Goal: Find specific page/section: Find specific page/section

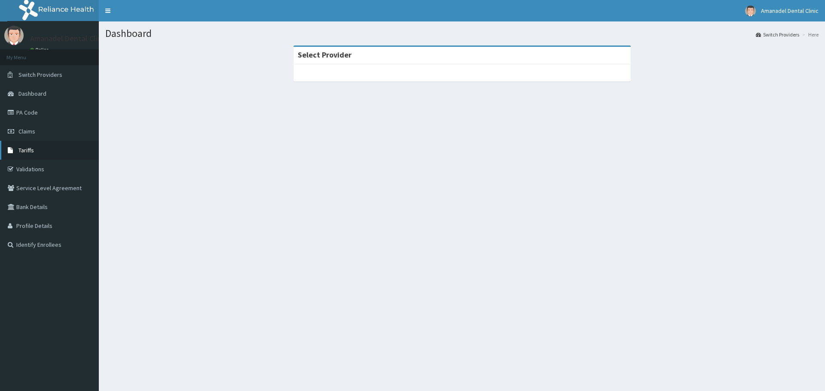
click at [31, 149] on span "Tariffs" at bounding box center [25, 150] width 15 height 8
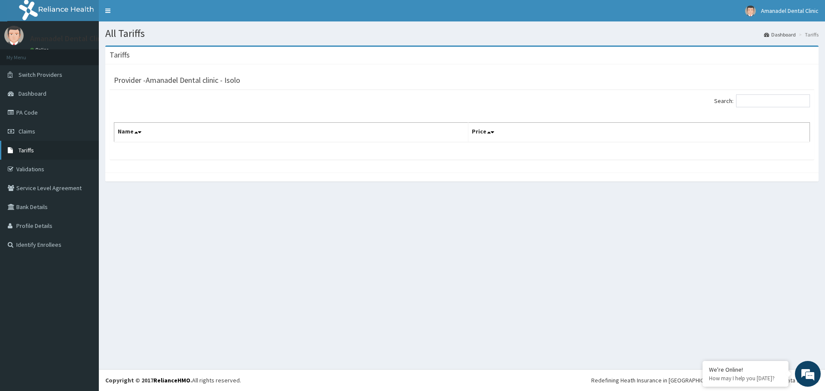
click at [30, 152] on span "Tariffs" at bounding box center [25, 150] width 15 height 8
